Goal: Information Seeking & Learning: Learn about a topic

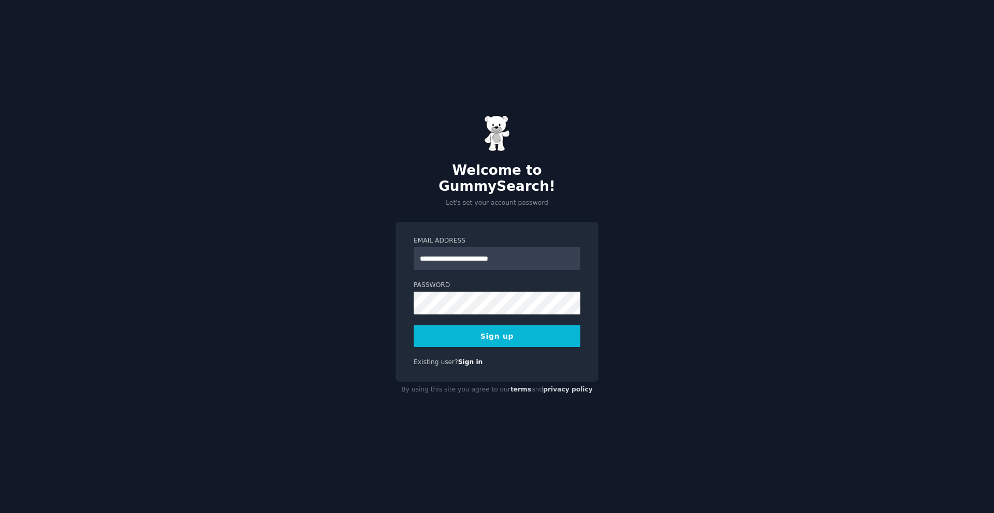
type input "**********"
click at [414, 326] on button "Sign up" at bounding box center [497, 337] width 167 height 22
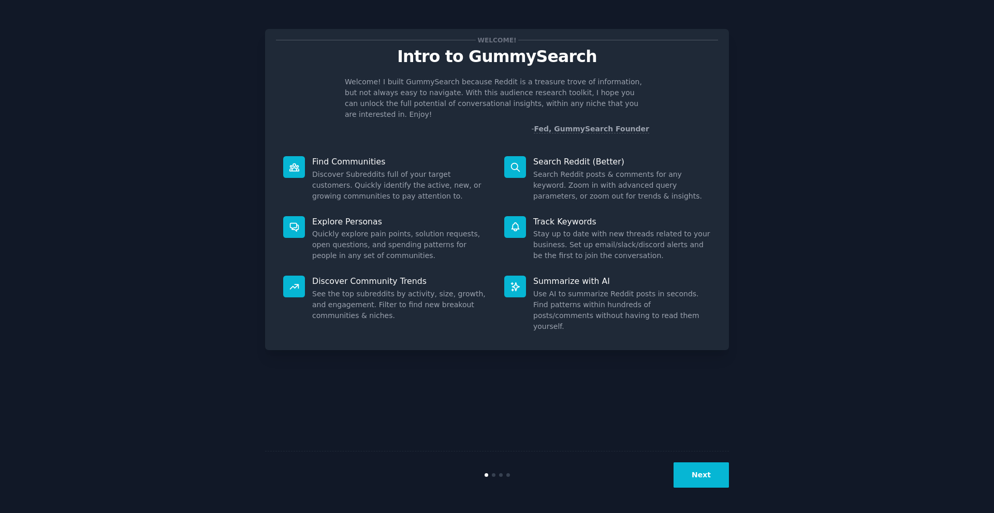
click at [706, 482] on button "Next" at bounding box center [700, 475] width 55 height 25
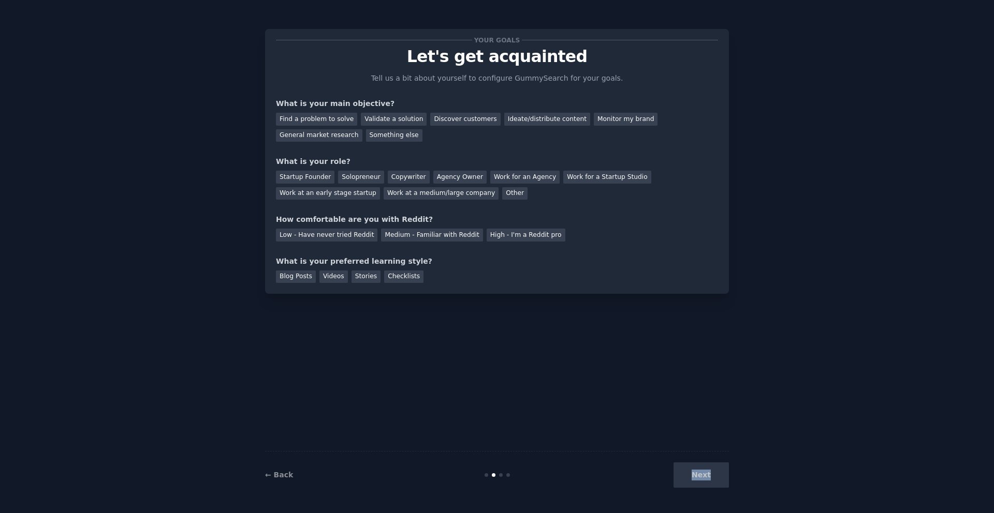
click at [706, 482] on div "Next" at bounding box center [651, 475] width 155 height 25
click at [341, 116] on div "Find a problem to solve" at bounding box center [316, 119] width 81 height 13
click at [365, 171] on div "Solopreneur" at bounding box center [361, 177] width 46 height 13
click at [515, 175] on div "Work for an Agency" at bounding box center [524, 177] width 69 height 13
click at [445, 175] on div "Agency Owner" at bounding box center [459, 177] width 53 height 13
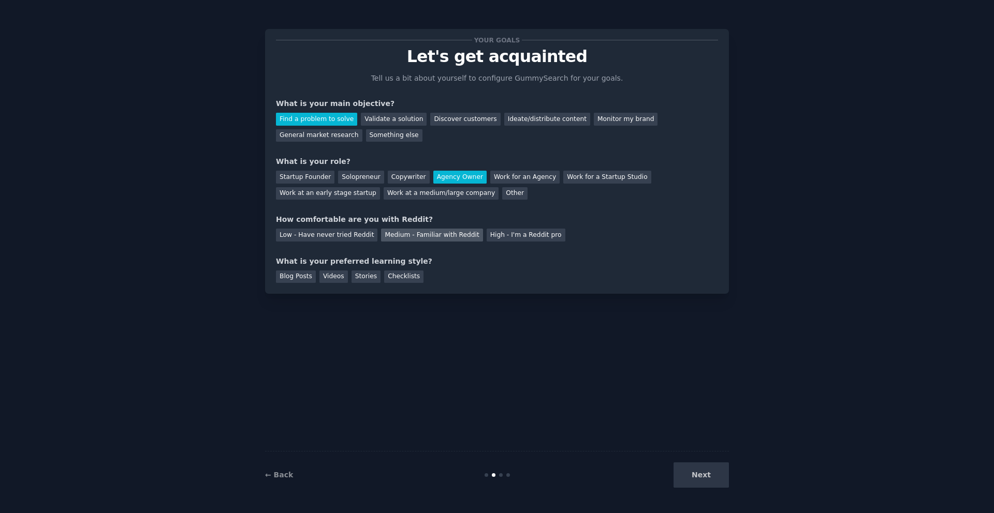
click at [442, 235] on div "Medium - Familiar with Reddit" at bounding box center [431, 235] width 101 height 13
click at [304, 280] on div "Blog Posts" at bounding box center [296, 277] width 40 height 13
click at [369, 283] on div "Your goals Let's get acquainted Tell us a bit about yourself to configure Gummy…" at bounding box center [497, 161] width 464 height 265
click at [369, 280] on div "Stories" at bounding box center [365, 277] width 29 height 13
click at [298, 271] on div "Blog Posts" at bounding box center [296, 277] width 40 height 13
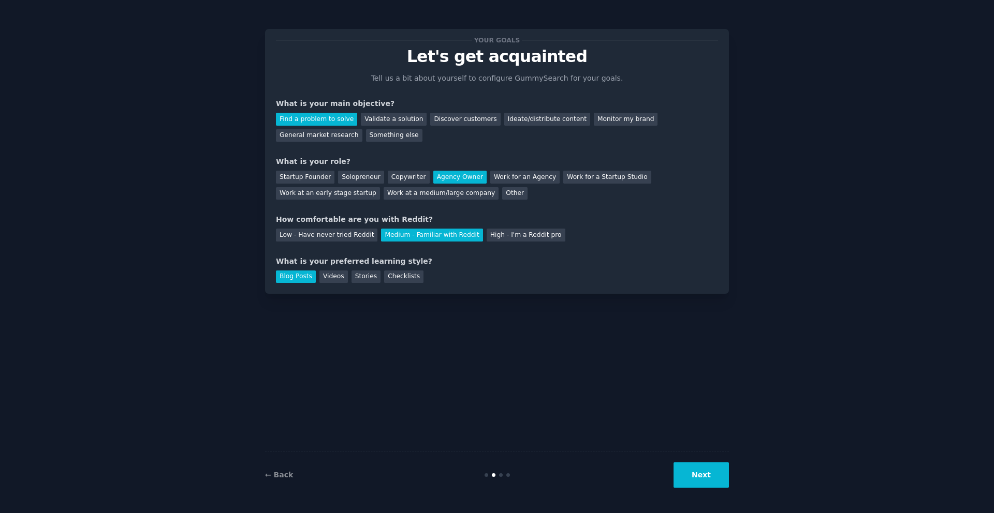
click at [710, 471] on button "Next" at bounding box center [700, 475] width 55 height 25
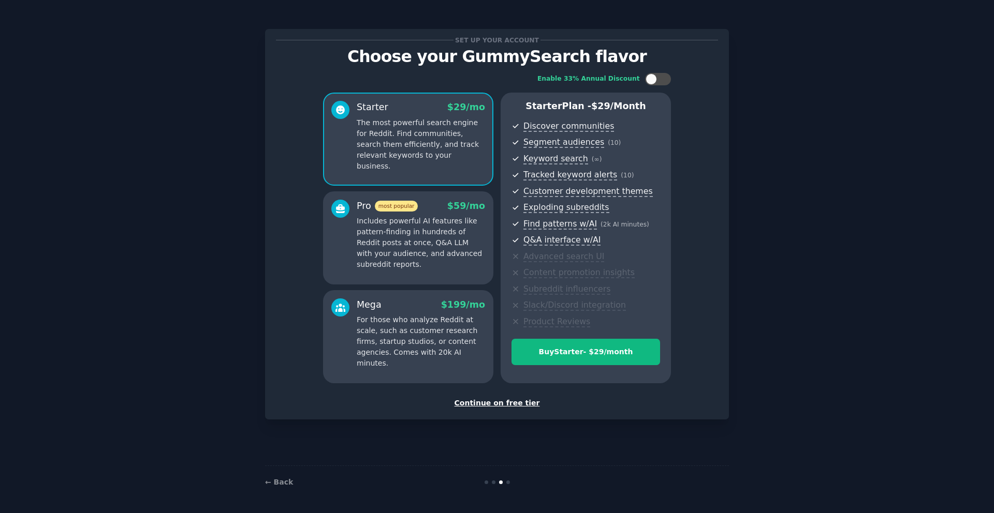
click at [508, 404] on div "Continue on free tier" at bounding box center [497, 403] width 442 height 11
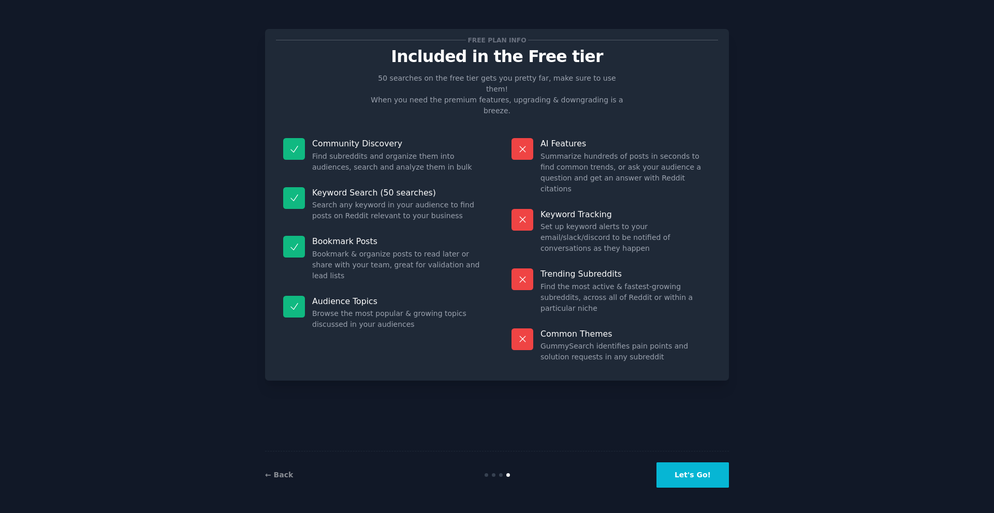
click at [695, 477] on button "Let's Go!" at bounding box center [692, 475] width 72 height 25
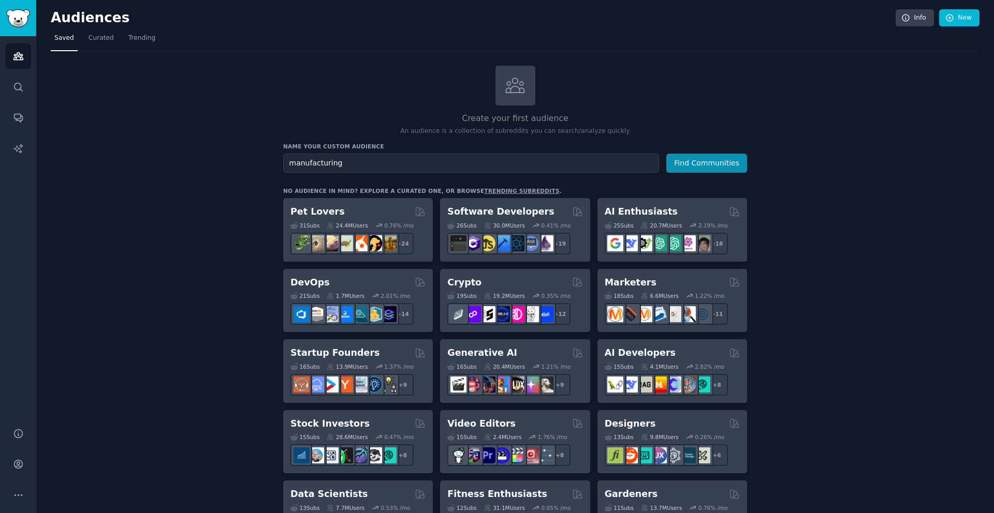
type input "manufacturing"
click at [666, 154] on button "Find Communities" at bounding box center [706, 163] width 81 height 19
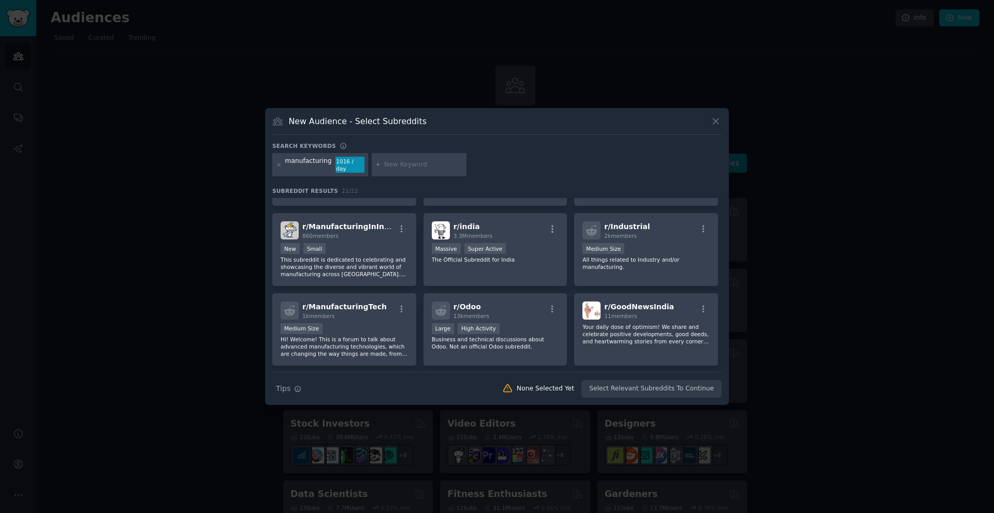
scroll to position [151, 0]
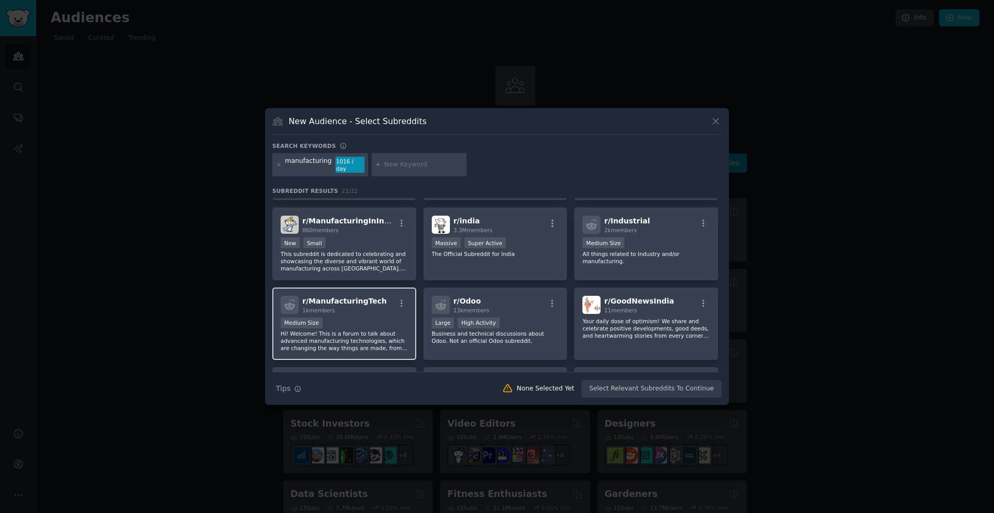
click at [344, 318] on div "Medium Size" at bounding box center [344, 324] width 127 height 13
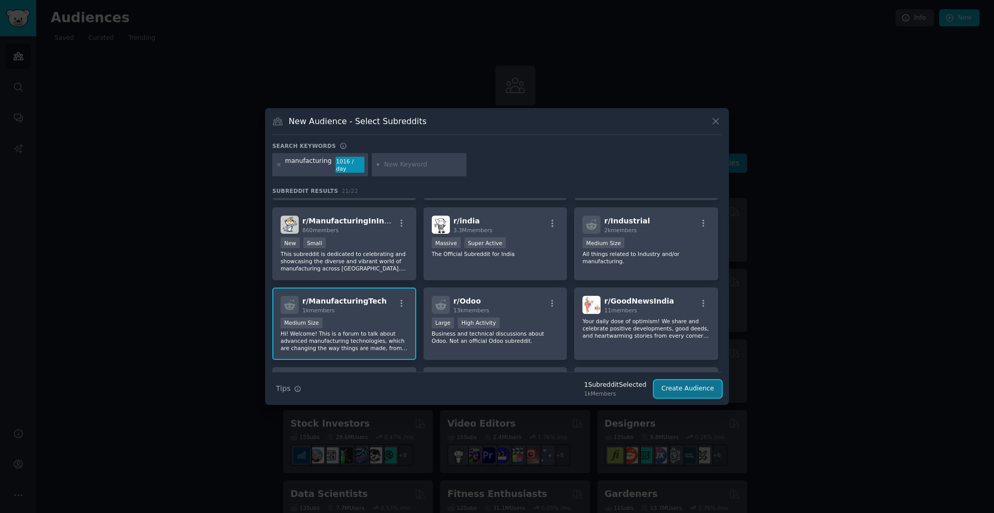
click at [690, 389] on button "Create Audience" at bounding box center [688, 389] width 68 height 18
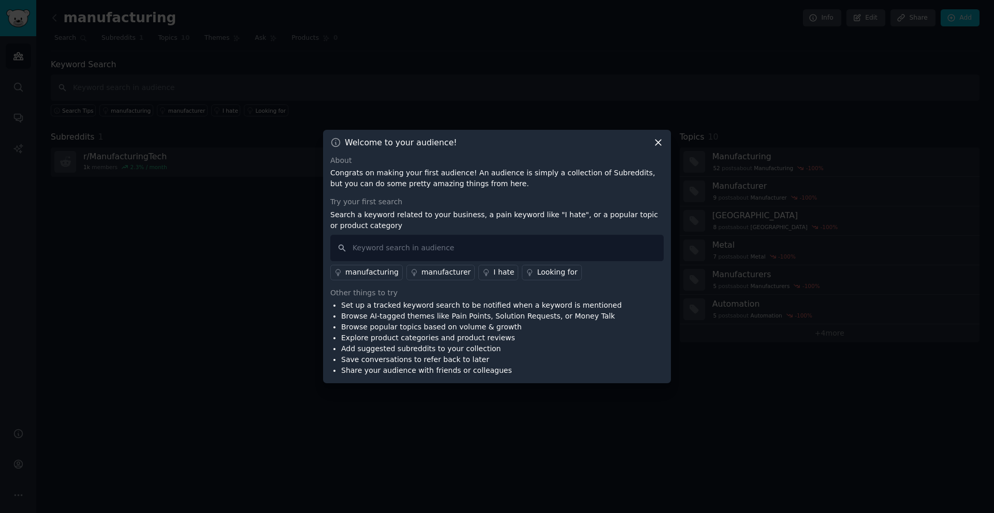
click at [493, 268] on div "I hate" at bounding box center [503, 272] width 21 height 11
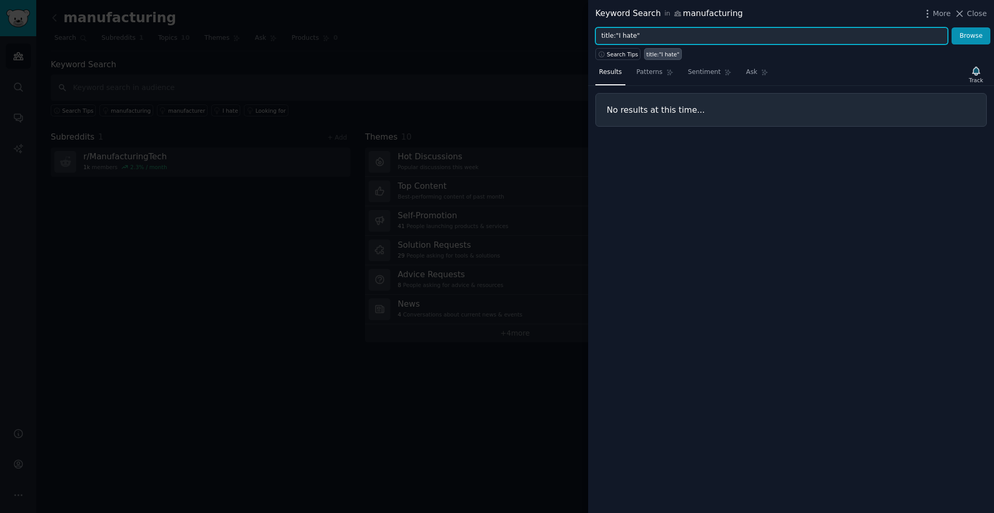
click at [658, 36] on input "title:"I hate"" at bounding box center [771, 36] width 352 height 18
click at [951, 27] on button "Browse" at bounding box center [970, 36] width 39 height 18
type input """
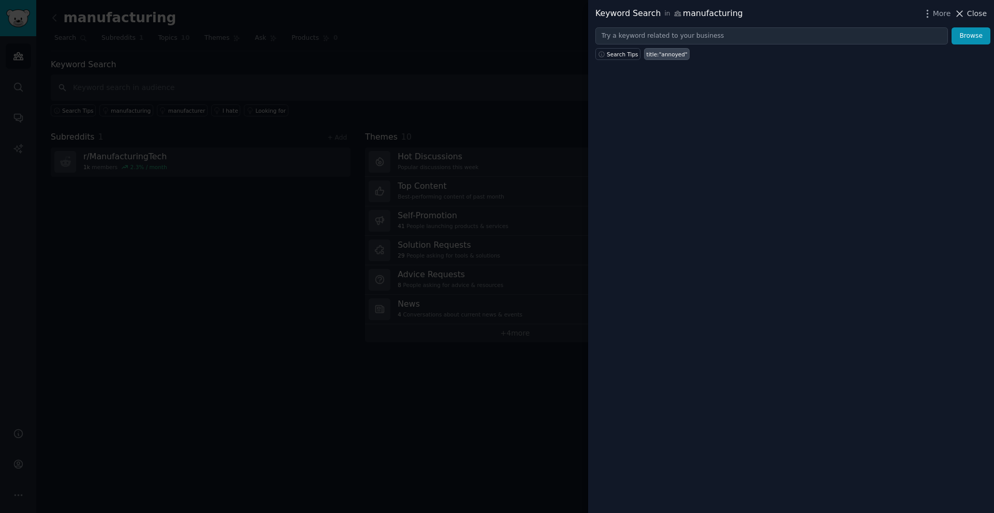
click at [979, 10] on span "Close" at bounding box center [977, 13] width 20 height 11
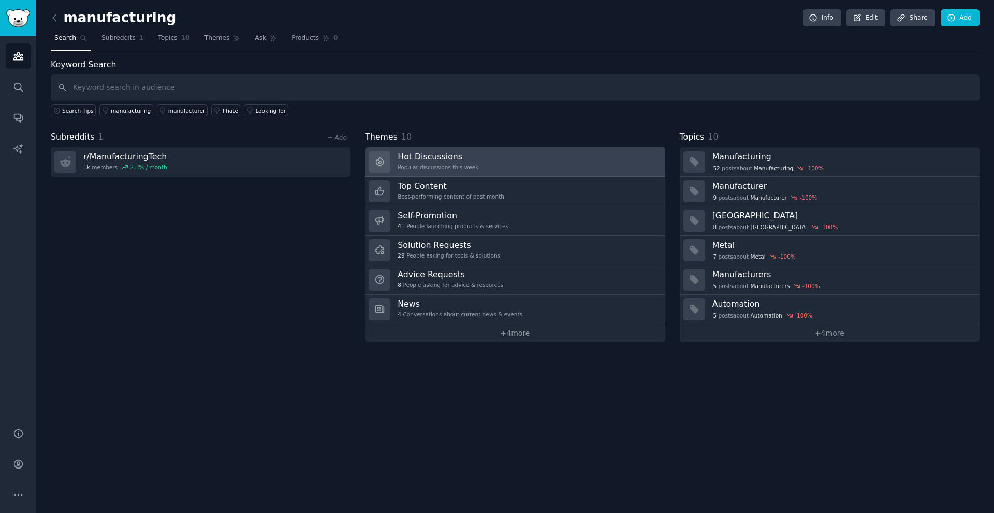
click at [476, 161] on link "Hot Discussions Popular discussions this week" at bounding box center [515, 163] width 300 height 30
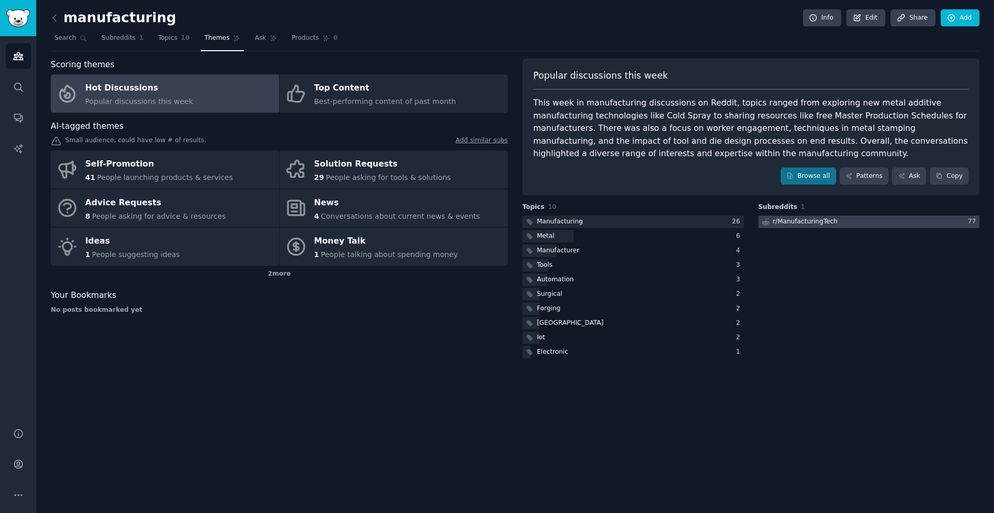
click at [794, 224] on div "r/ ManufacturingTech" at bounding box center [805, 221] width 65 height 9
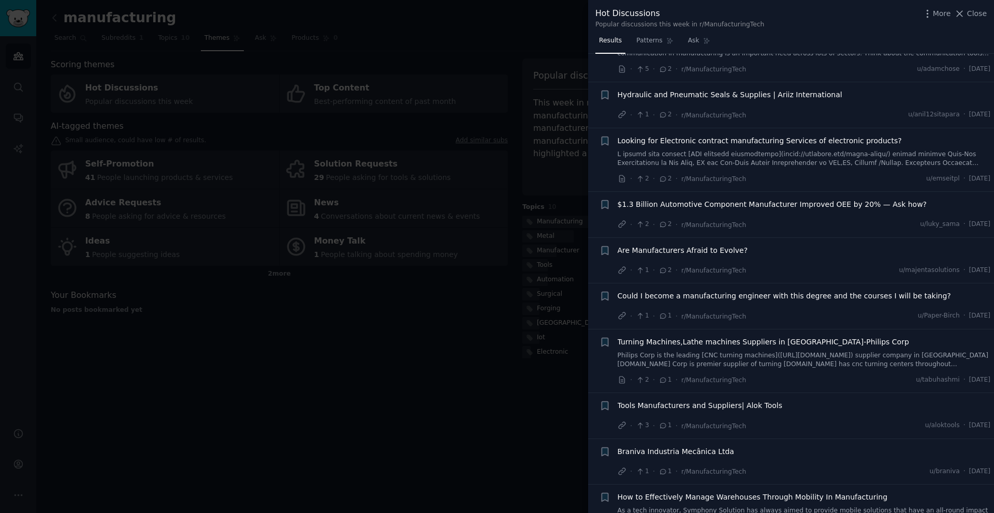
scroll to position [100, 0]
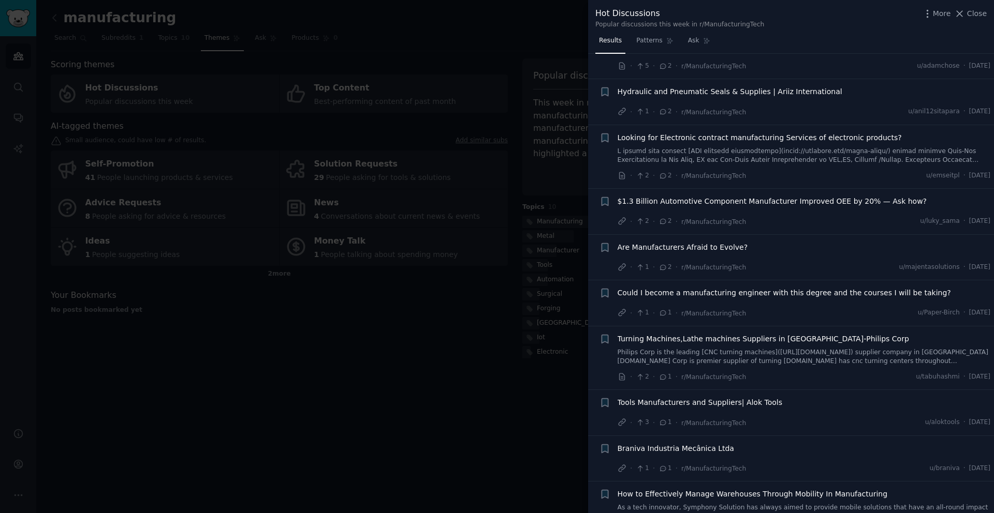
click at [471, 359] on div at bounding box center [497, 256] width 994 height 513
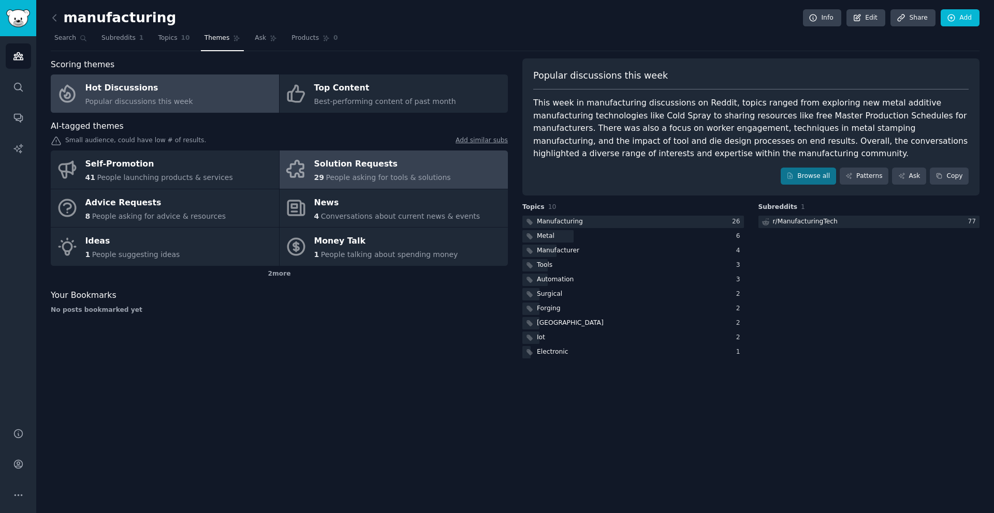
click at [385, 185] on link "Solution Requests 29 People asking for tools & solutions" at bounding box center [394, 170] width 228 height 38
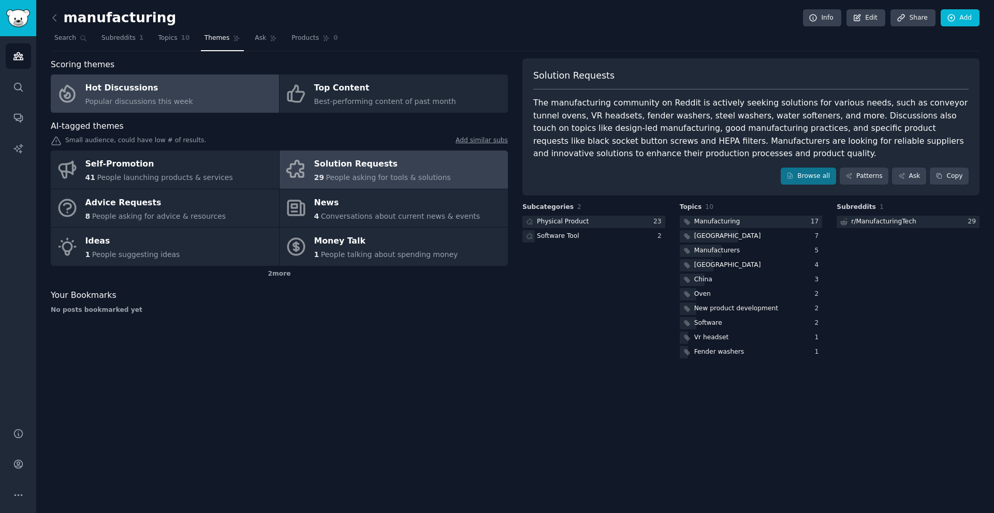
click at [180, 87] on div "Hot Discussions" at bounding box center [139, 88] width 108 height 17
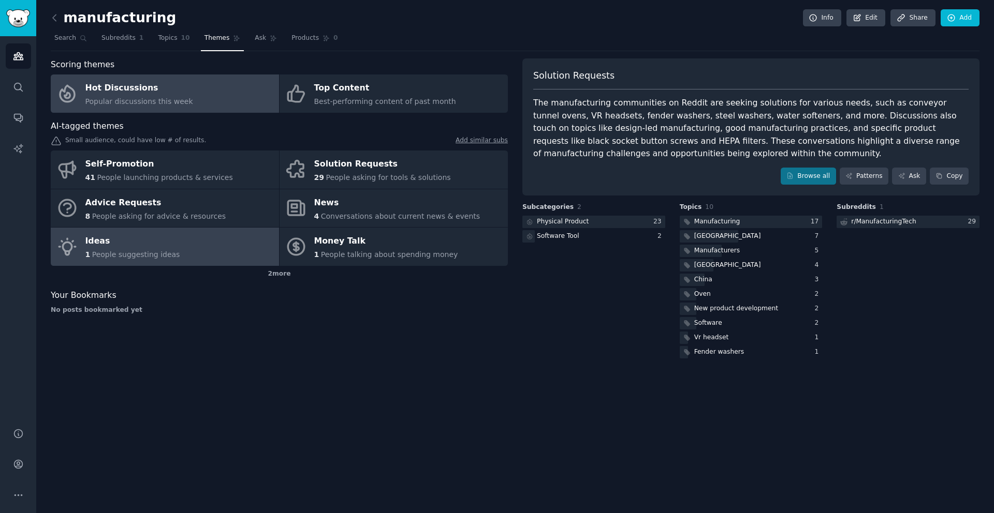
click at [193, 245] on link "Ideas 1 People suggesting ideas" at bounding box center [165, 247] width 228 height 38
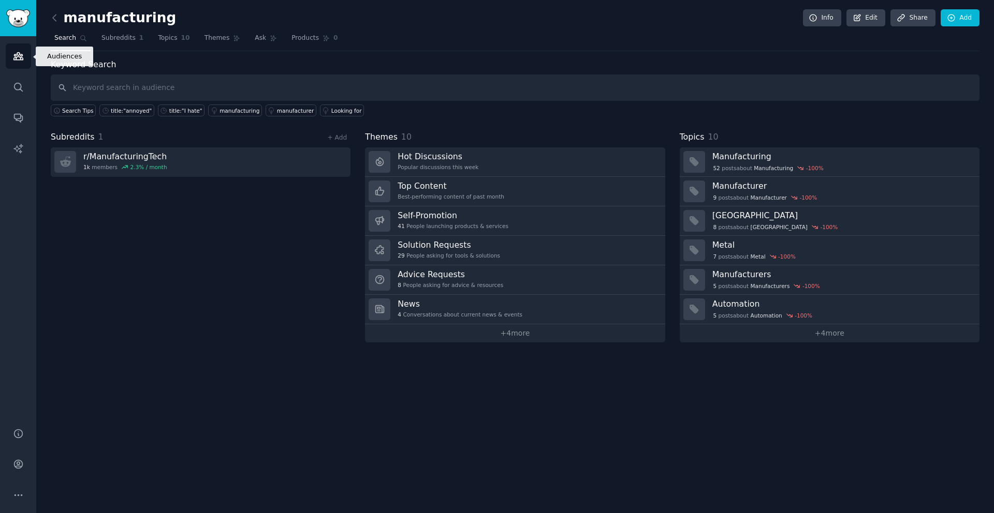
click at [15, 63] on link "Audiences" at bounding box center [18, 55] width 25 height 25
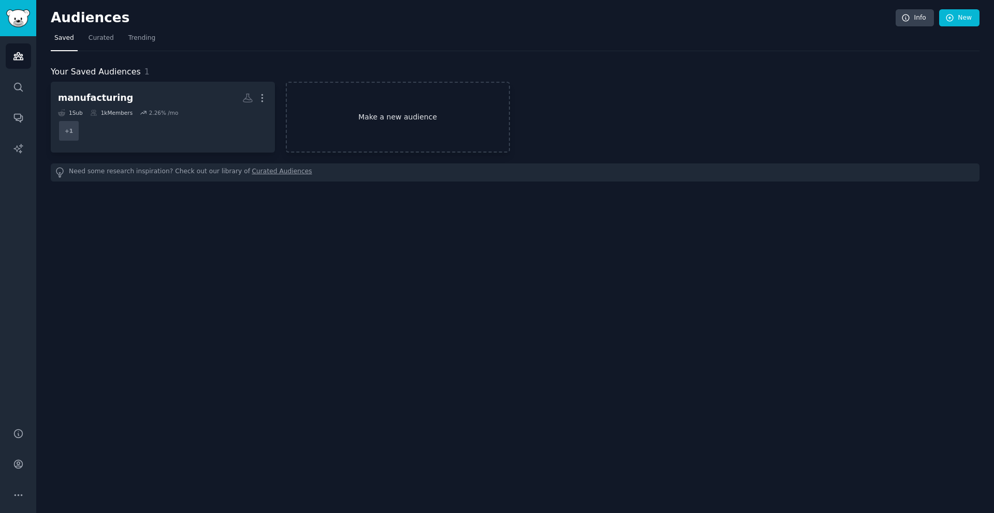
click at [376, 121] on link "Make a new audience" at bounding box center [398, 117] width 224 height 71
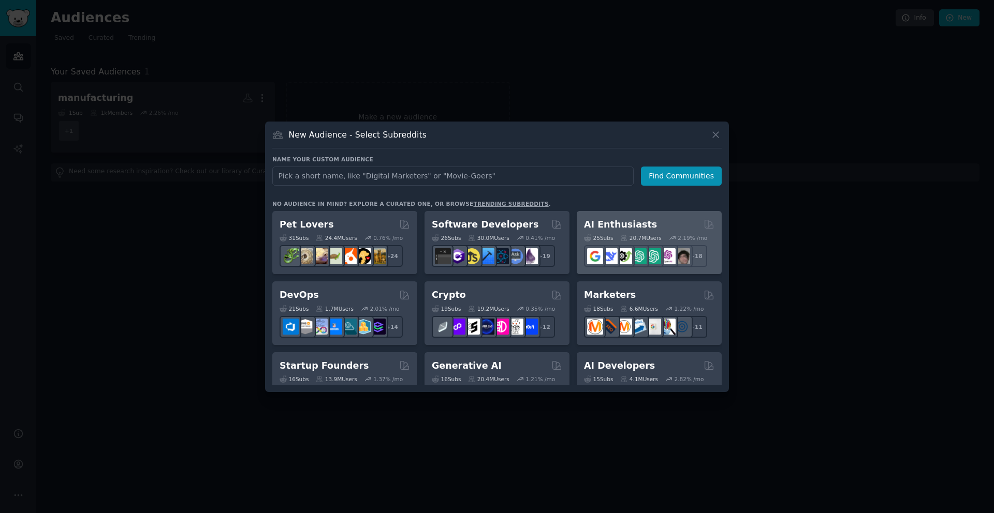
click at [657, 230] on div "AI Enthusiasts" at bounding box center [649, 224] width 130 height 13
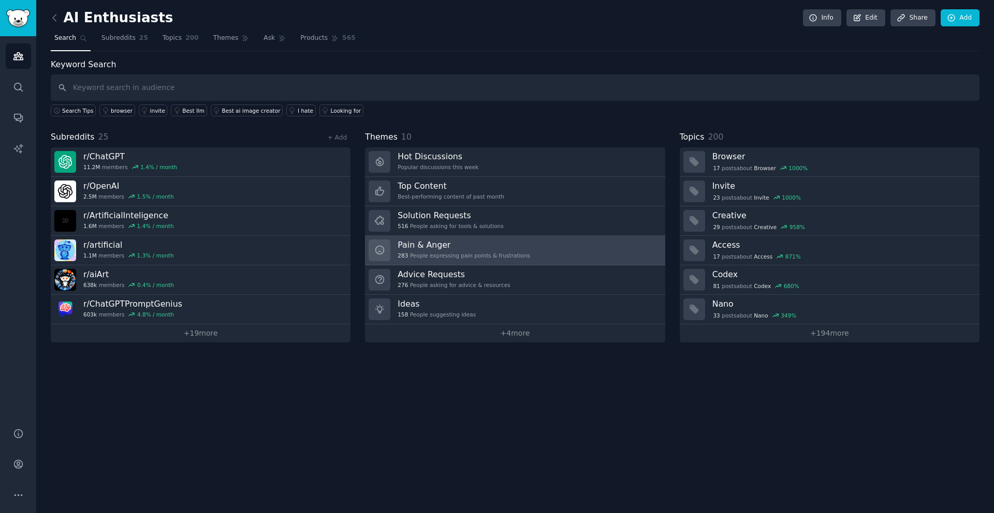
click at [447, 252] on div "283 People expressing pain points & frustrations" at bounding box center [464, 255] width 133 height 7
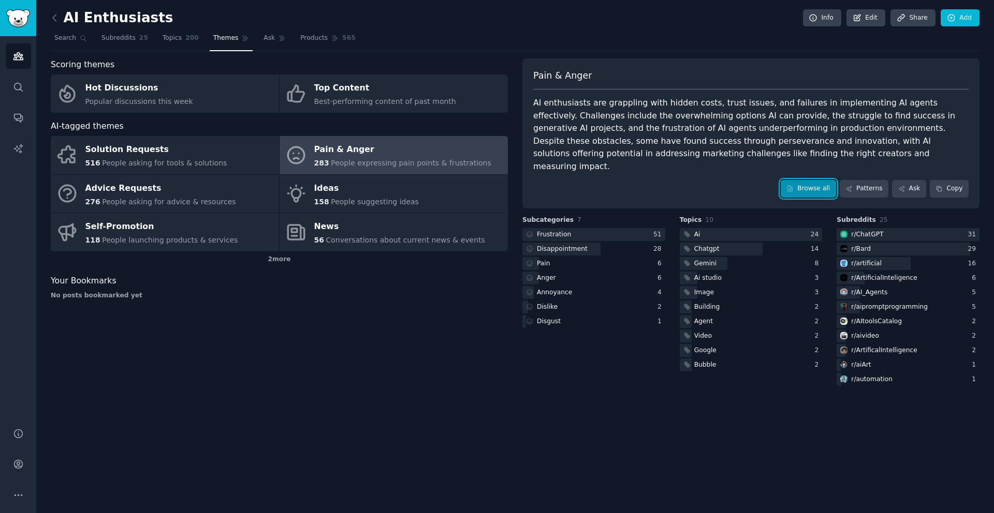
click at [826, 184] on link "Browse all" at bounding box center [808, 189] width 55 height 18
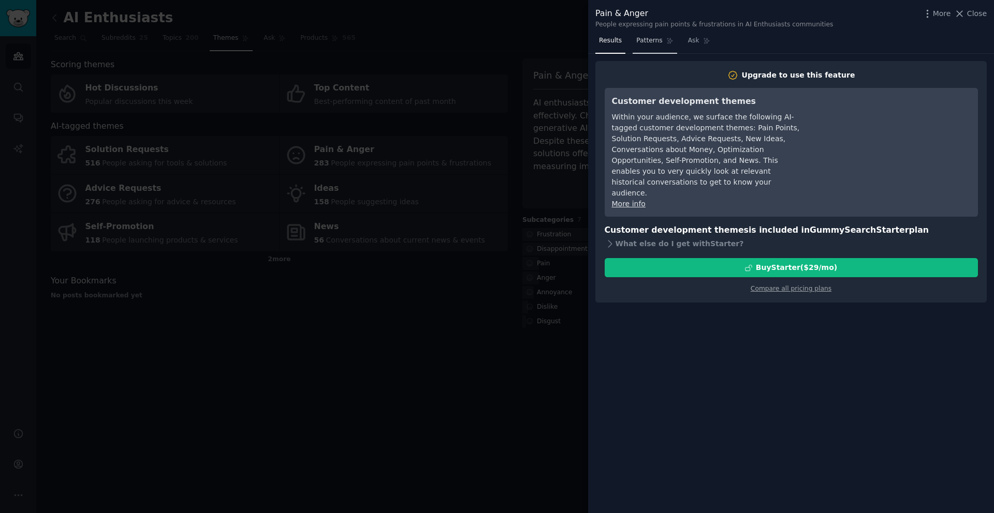
click at [664, 49] on link "Patterns" at bounding box center [655, 43] width 44 height 21
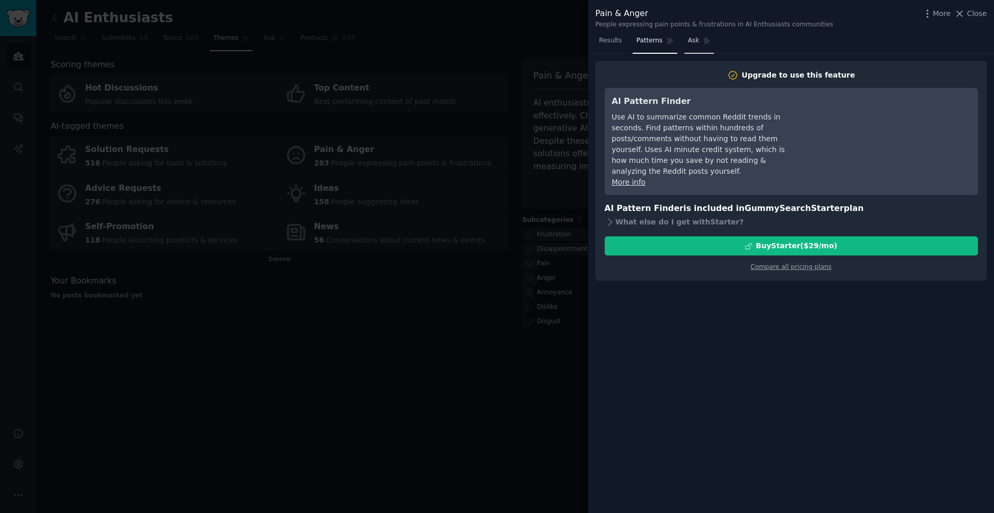
click at [688, 45] on span "Ask" at bounding box center [693, 40] width 11 height 9
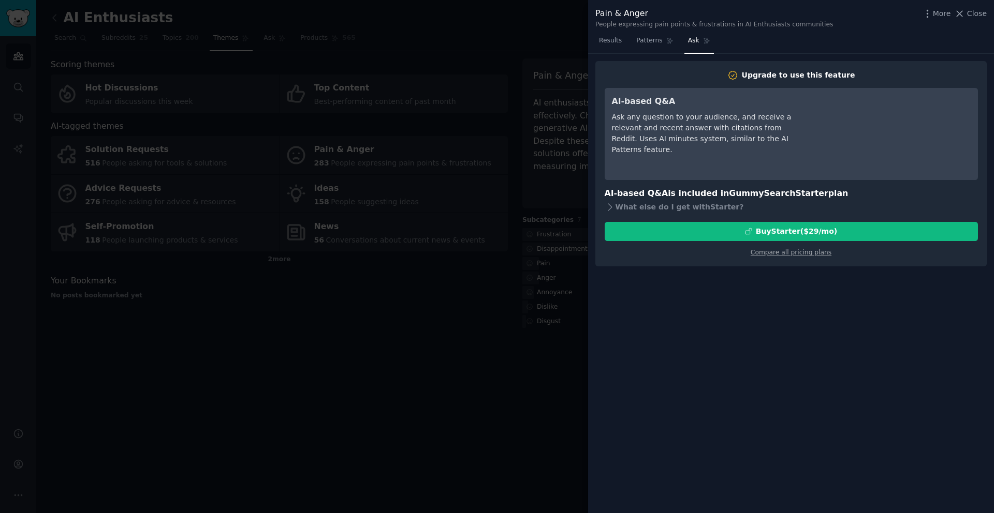
click at [600, 59] on div "Upgrade to use this feature AI-based Q&A Ask any question to your audience, and…" at bounding box center [791, 284] width 406 height 460
click at [608, 39] on span "Results" at bounding box center [610, 40] width 23 height 9
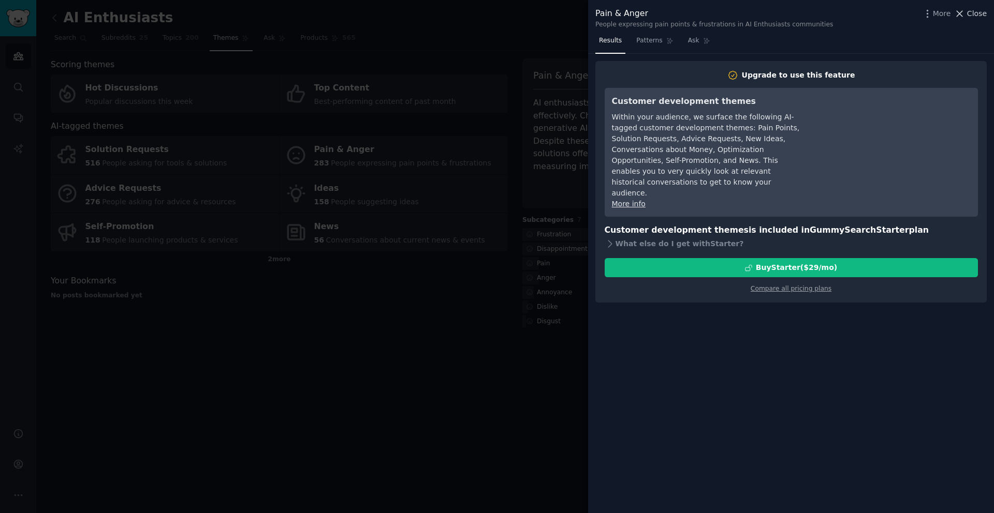
click at [978, 10] on span "Close" at bounding box center [977, 13] width 20 height 11
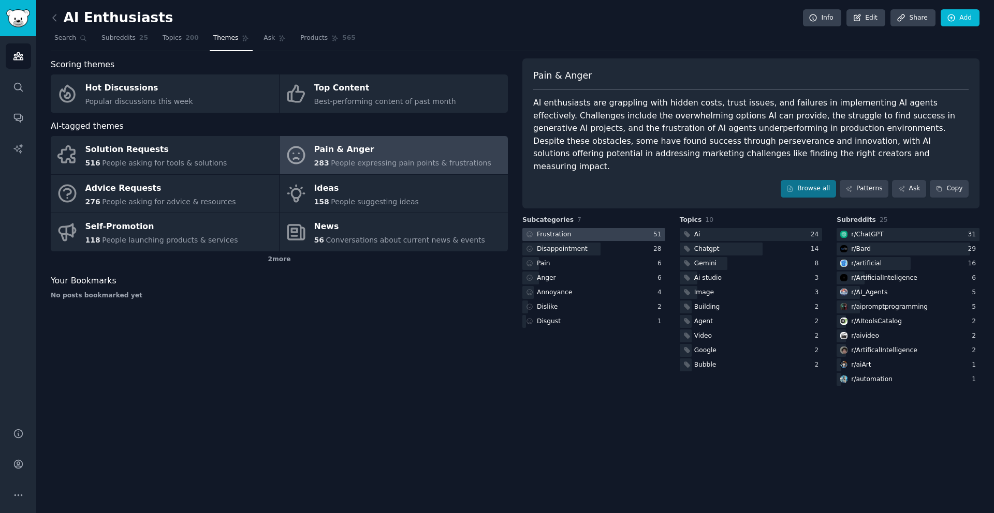
click at [624, 228] on div at bounding box center [593, 234] width 143 height 13
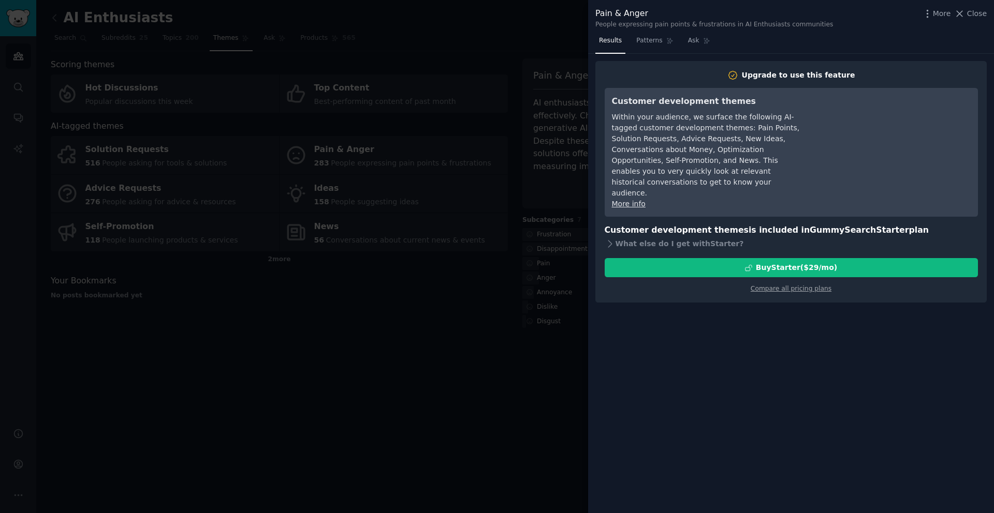
click at [534, 438] on div at bounding box center [497, 256] width 994 height 513
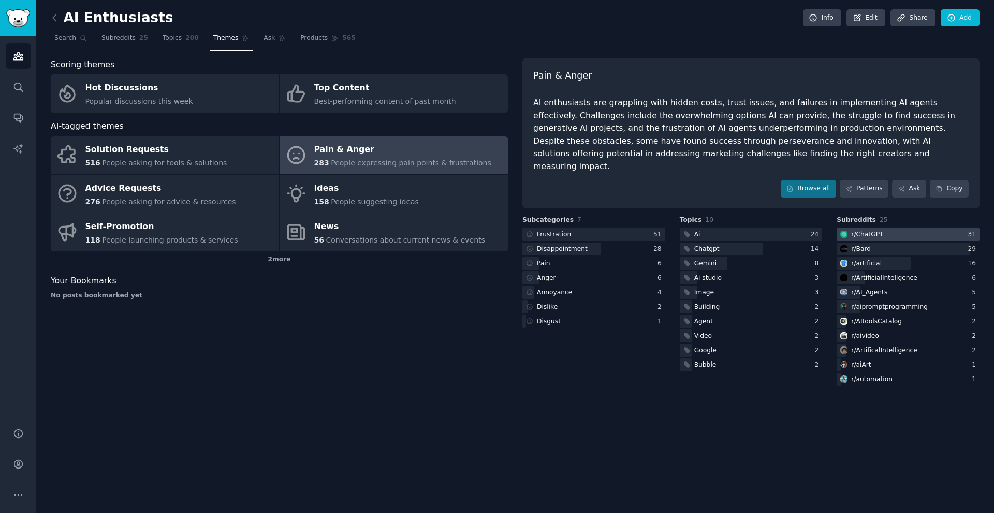
click at [887, 228] on div at bounding box center [907, 234] width 143 height 13
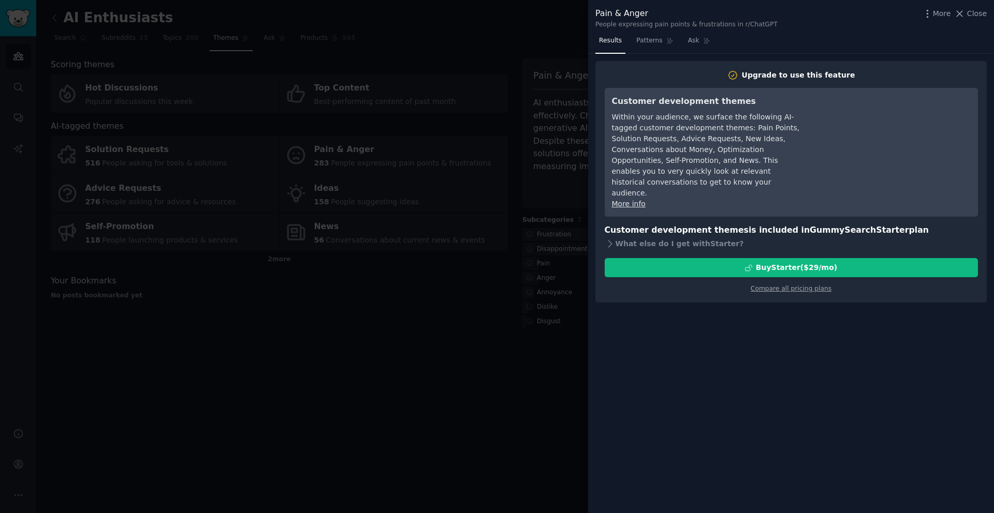
click at [578, 427] on div at bounding box center [497, 256] width 994 height 513
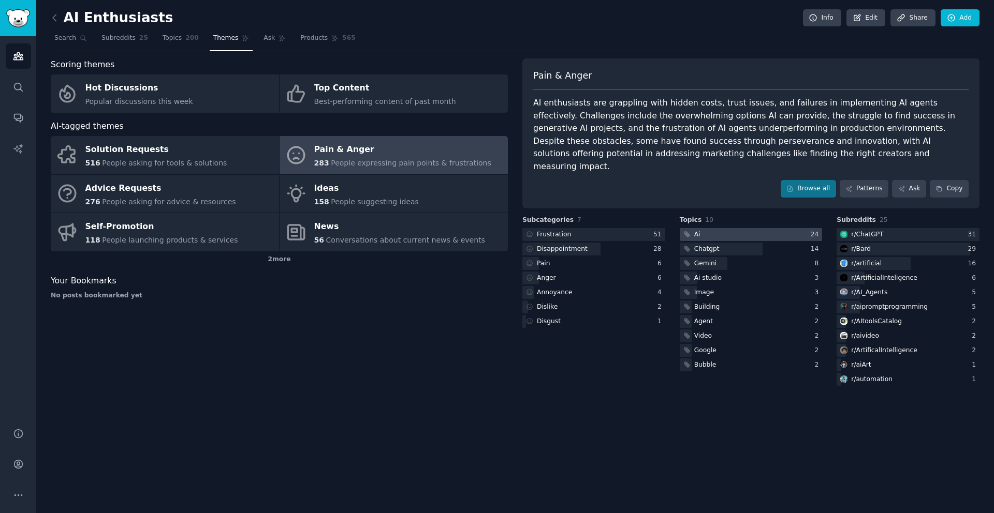
click at [726, 228] on div at bounding box center [751, 234] width 143 height 13
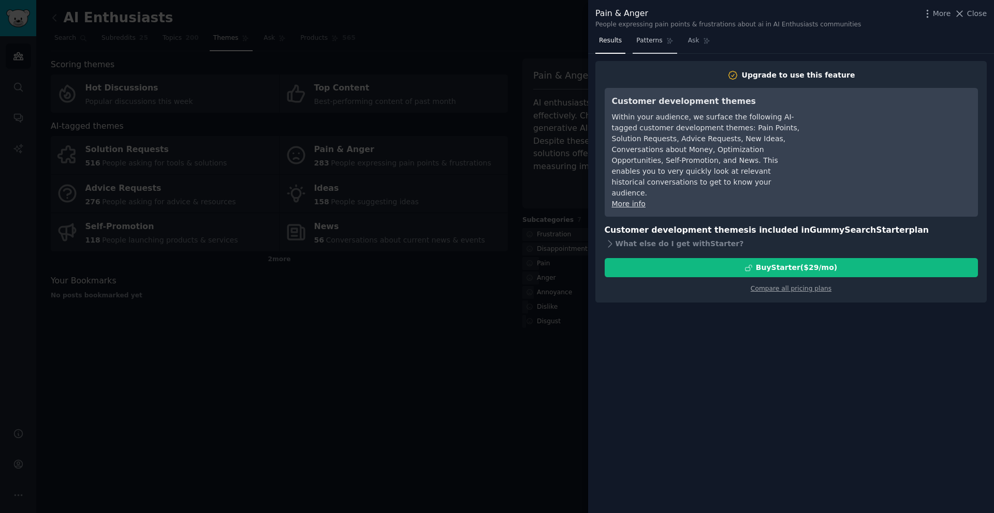
click at [653, 45] on link "Patterns" at bounding box center [655, 43] width 44 height 21
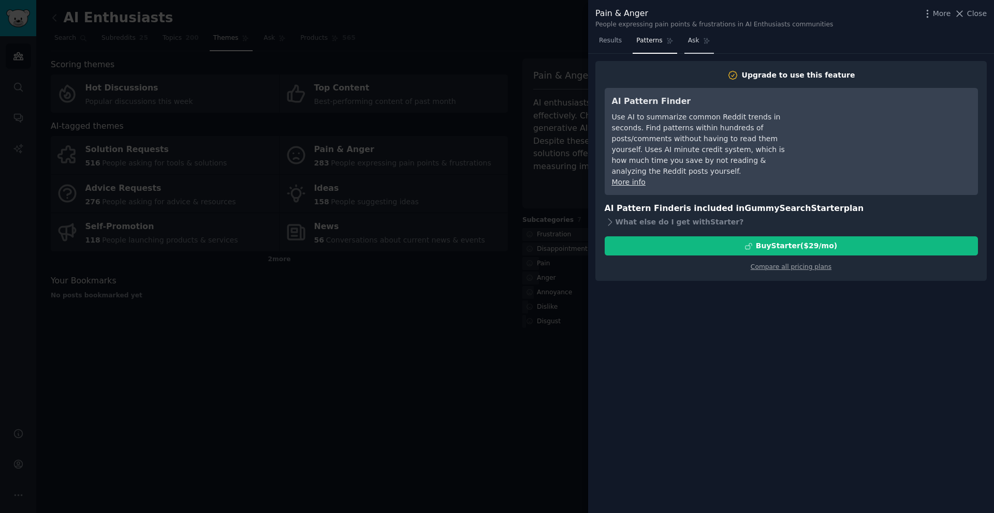
click at [691, 37] on span "Ask" at bounding box center [693, 40] width 11 height 9
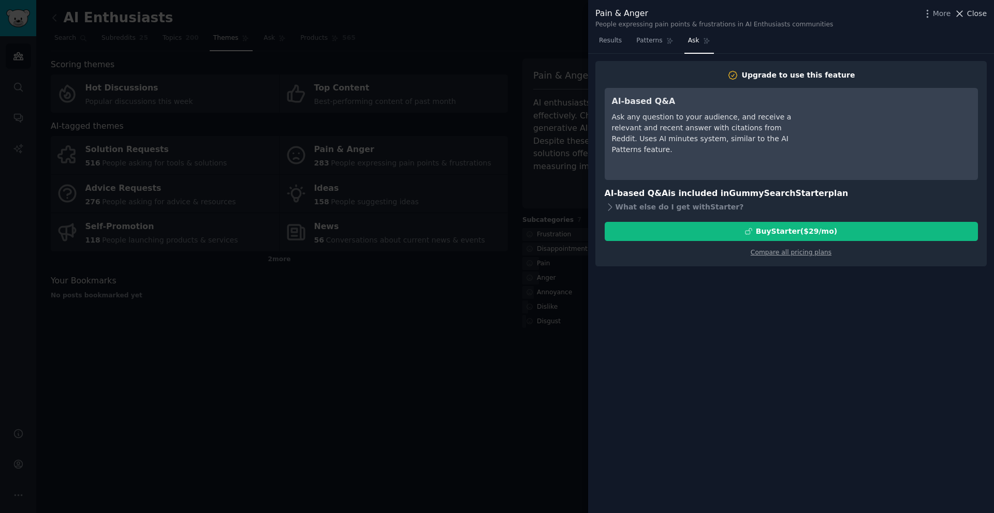
click at [965, 17] on icon at bounding box center [959, 13] width 11 height 11
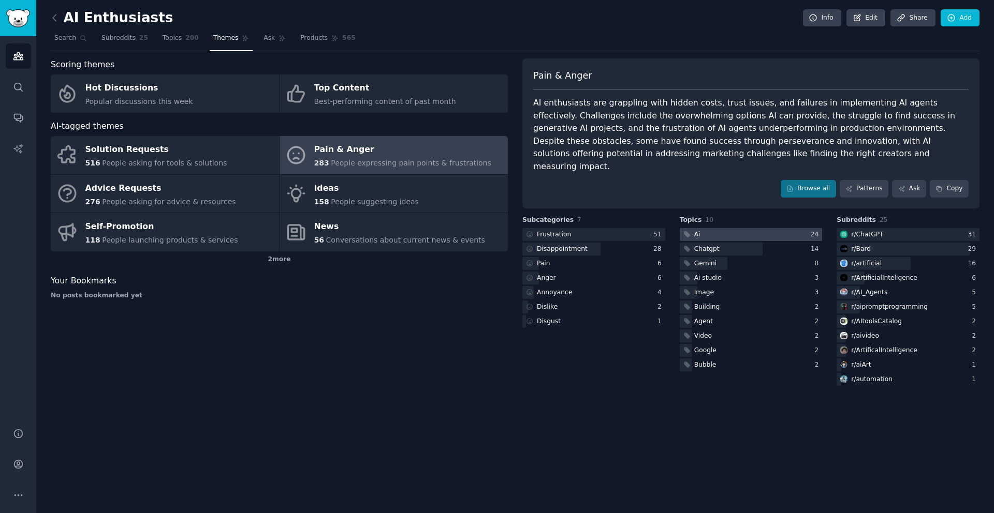
click at [752, 228] on div at bounding box center [751, 234] width 143 height 13
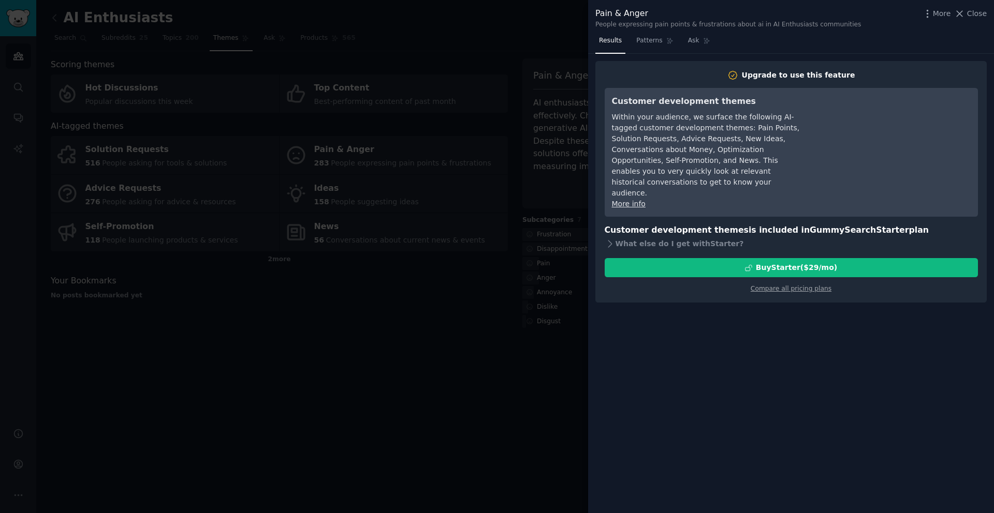
click at [517, 367] on div at bounding box center [497, 256] width 994 height 513
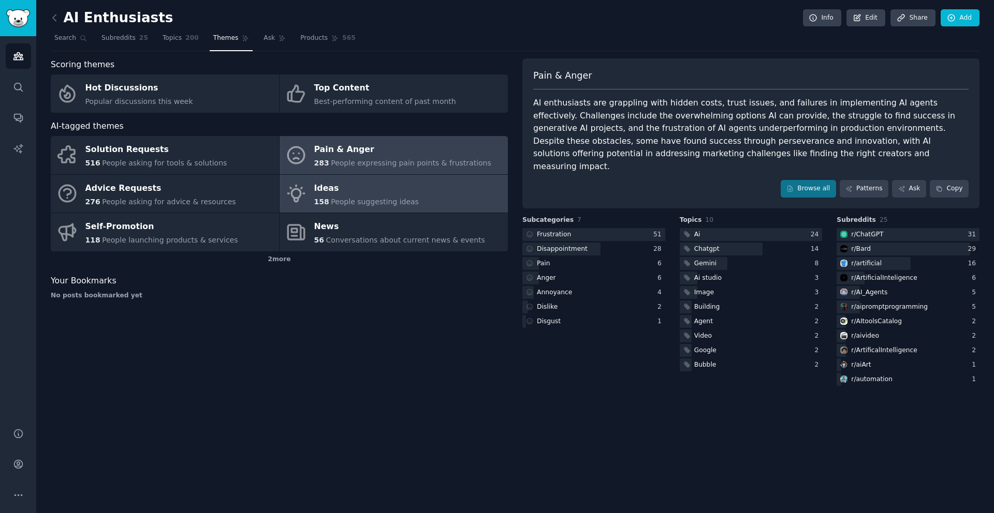
click at [390, 199] on span "People suggesting ideas" at bounding box center [375, 202] width 88 height 8
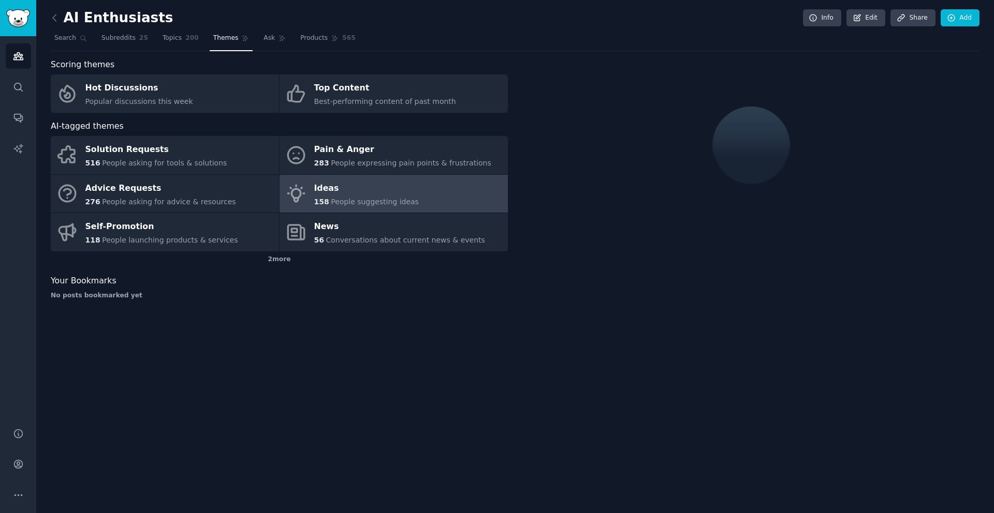
click at [390, 199] on span "People suggesting ideas" at bounding box center [375, 202] width 88 height 8
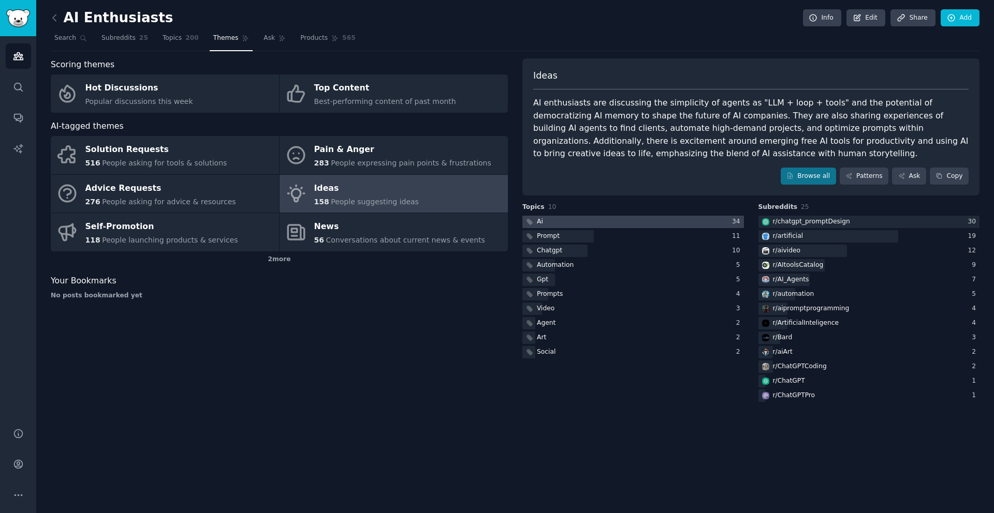
click at [595, 223] on div at bounding box center [633, 222] width 222 height 13
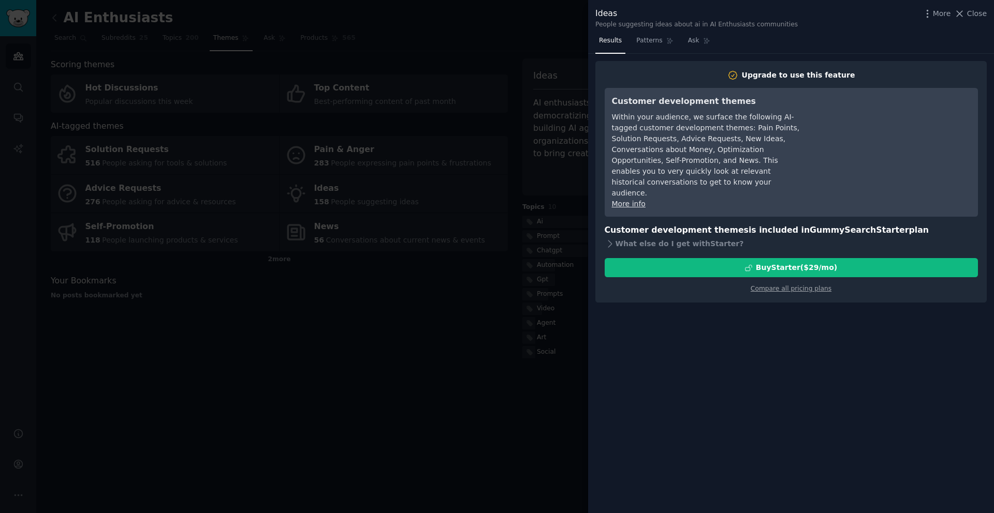
click at [542, 281] on div at bounding box center [497, 256] width 994 height 513
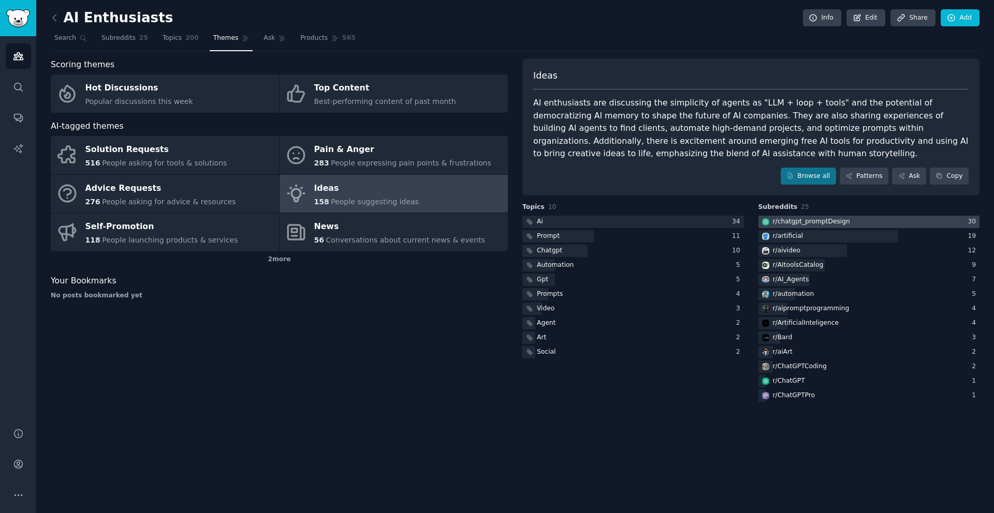
click at [793, 217] on div "r/ chatgpt_promptDesign" at bounding box center [805, 222] width 94 height 13
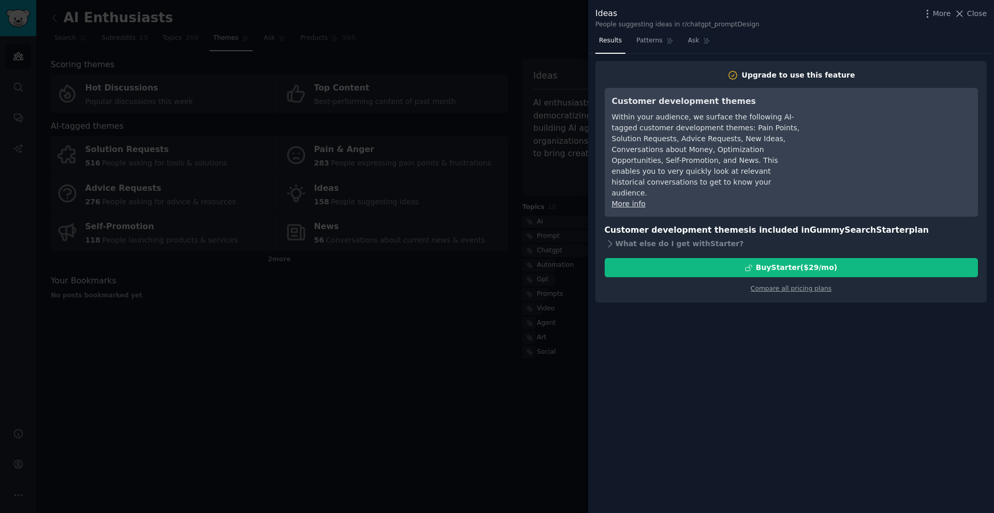
click at [581, 361] on div at bounding box center [497, 256] width 994 height 513
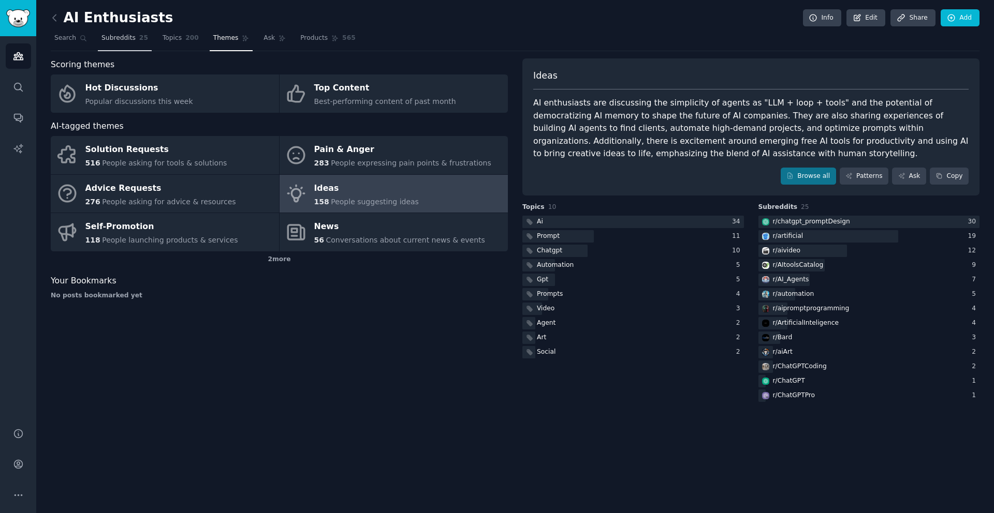
click at [134, 33] on link "Subreddits 25" at bounding box center [125, 40] width 54 height 21
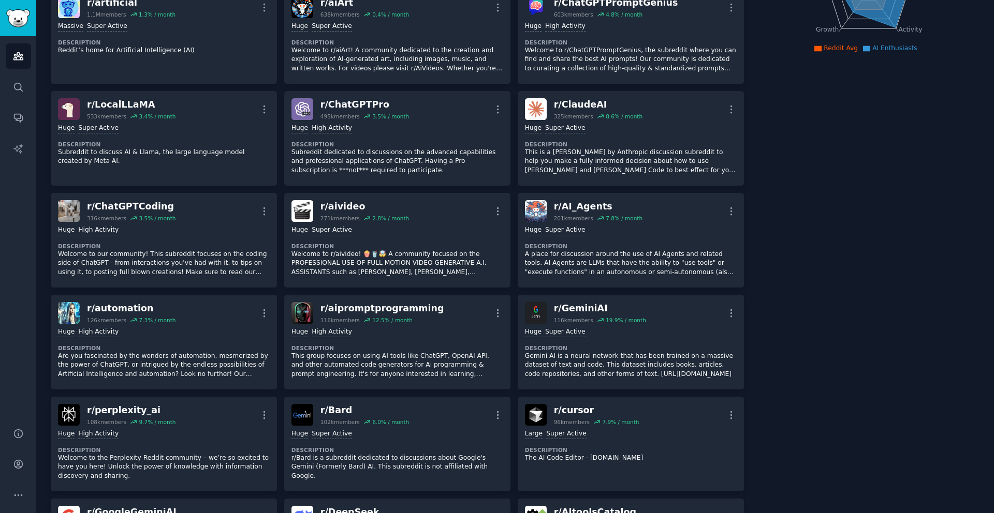
scroll to position [231, 0]
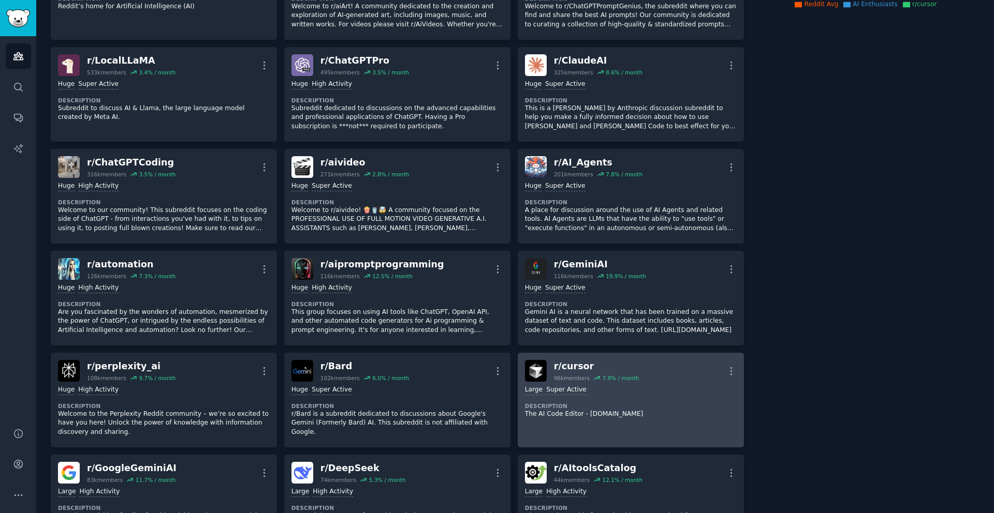
click at [568, 372] on div "r/ cursor" at bounding box center [596, 366] width 85 height 13
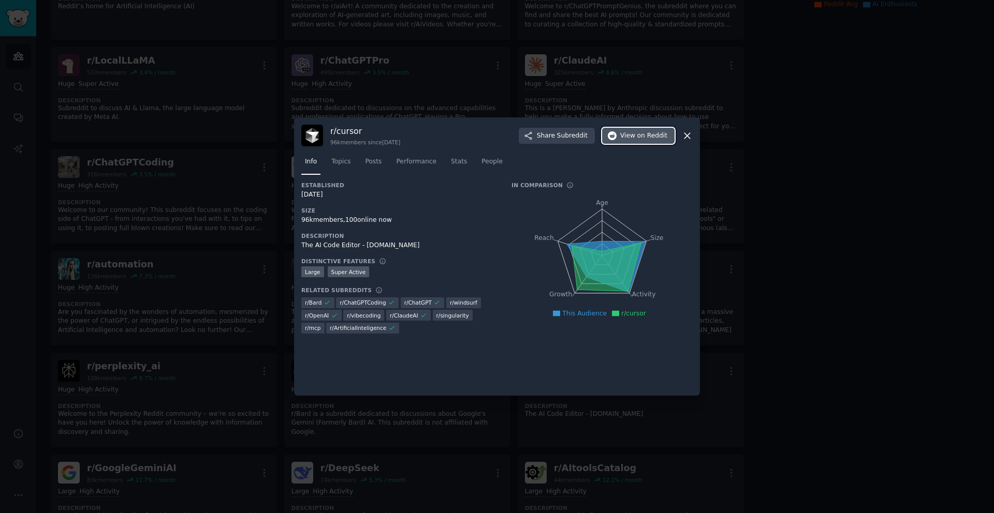
click at [641, 139] on span "on Reddit" at bounding box center [652, 135] width 30 height 9
click at [684, 132] on icon at bounding box center [687, 135] width 11 height 11
